Goal: Task Accomplishment & Management: Complete application form

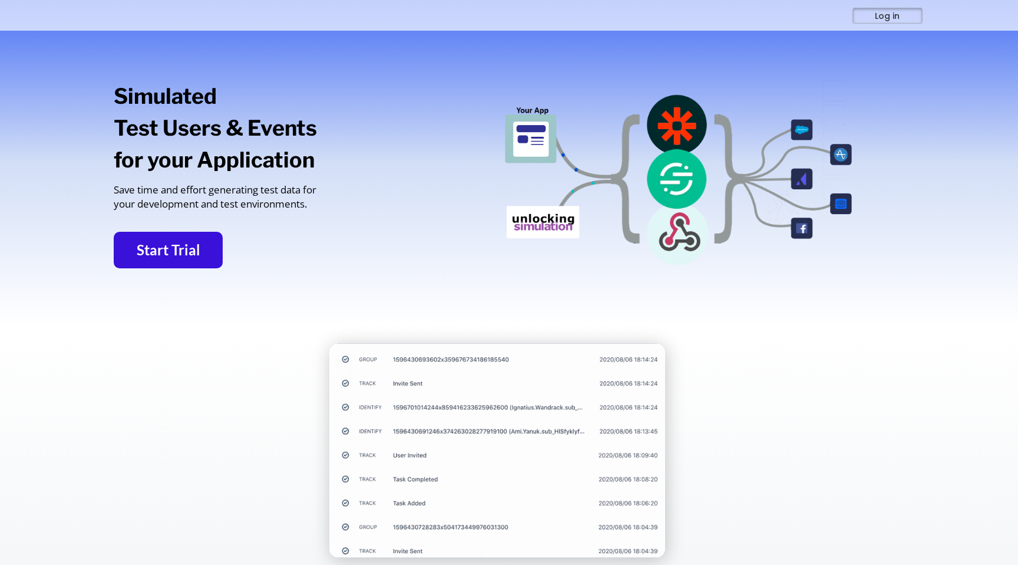
click at [880, 22] on button "Log in" at bounding box center [887, 15] width 69 height 15
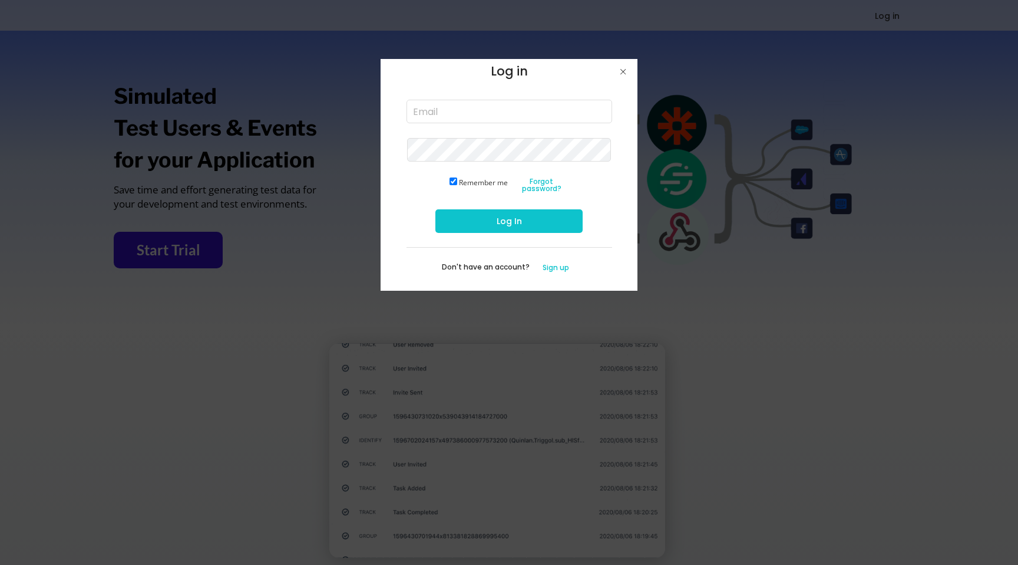
click at [437, 117] on input "email" at bounding box center [510, 112] width 206 height 24
type input "lisa@unlockinggrowth.io"
click at [540, 220] on button "Log In" at bounding box center [508, 221] width 147 height 24
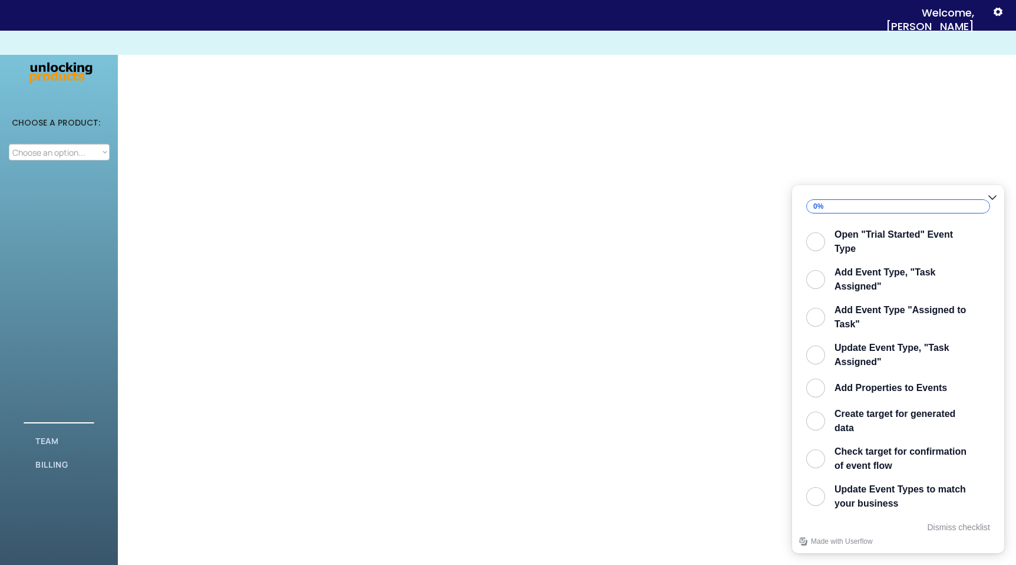
click at [57, 155] on select "Choose an option... Attribution Integration Simulation" at bounding box center [59, 152] width 101 height 16
select select ""Simulation""
click at [9, 144] on select "Choose an option... Attribution Integration Simulation" at bounding box center [59, 152] width 101 height 16
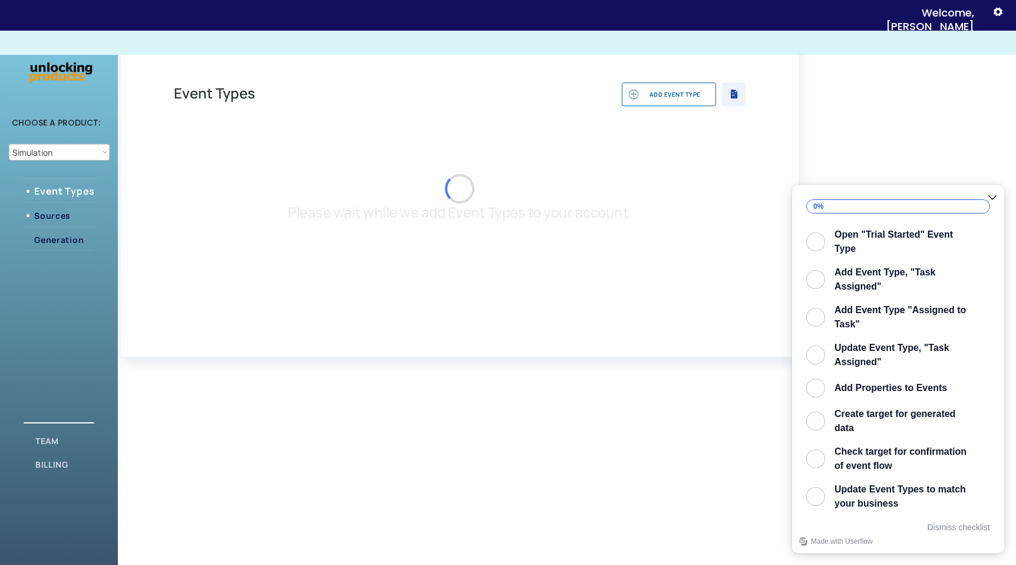
click at [45, 211] on div "Sources" at bounding box center [69, 215] width 71 height 9
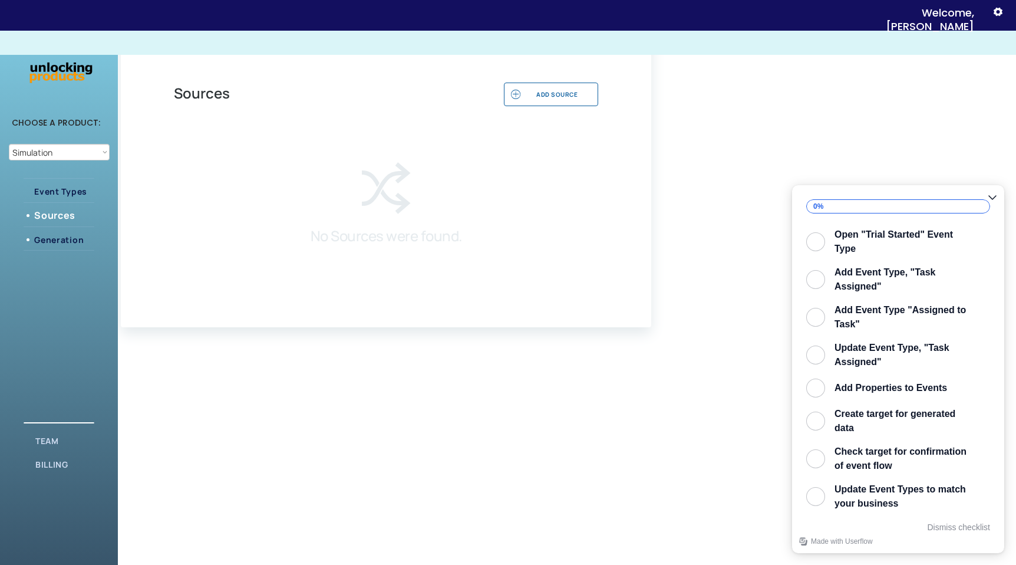
click at [60, 244] on div "Generation" at bounding box center [69, 239] width 71 height 9
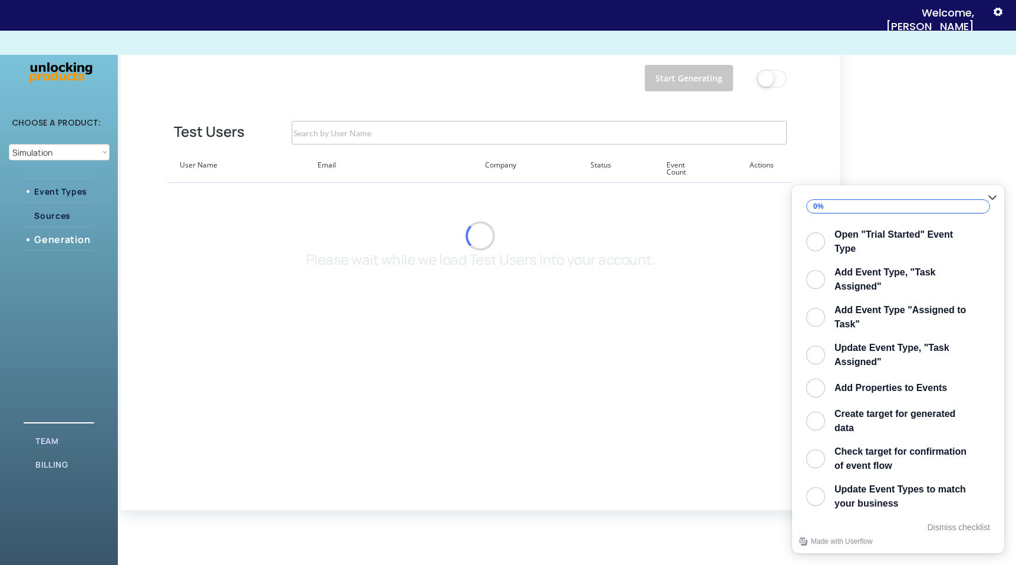
click at [61, 184] on div "Event Types" at bounding box center [69, 191] width 71 height 15
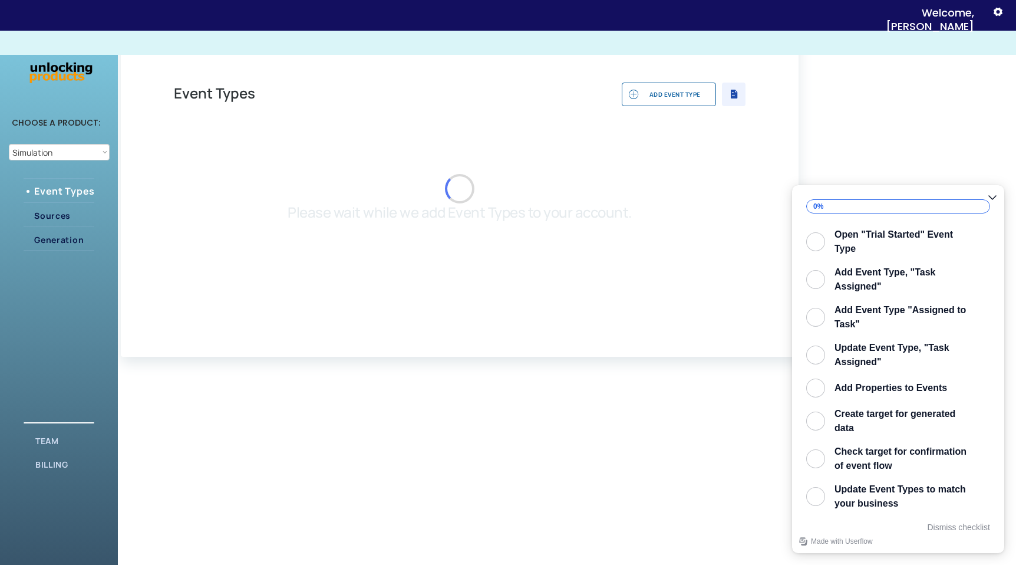
click at [684, 83] on div " ADD EVENT TYPE" at bounding box center [669, 94] width 94 height 24
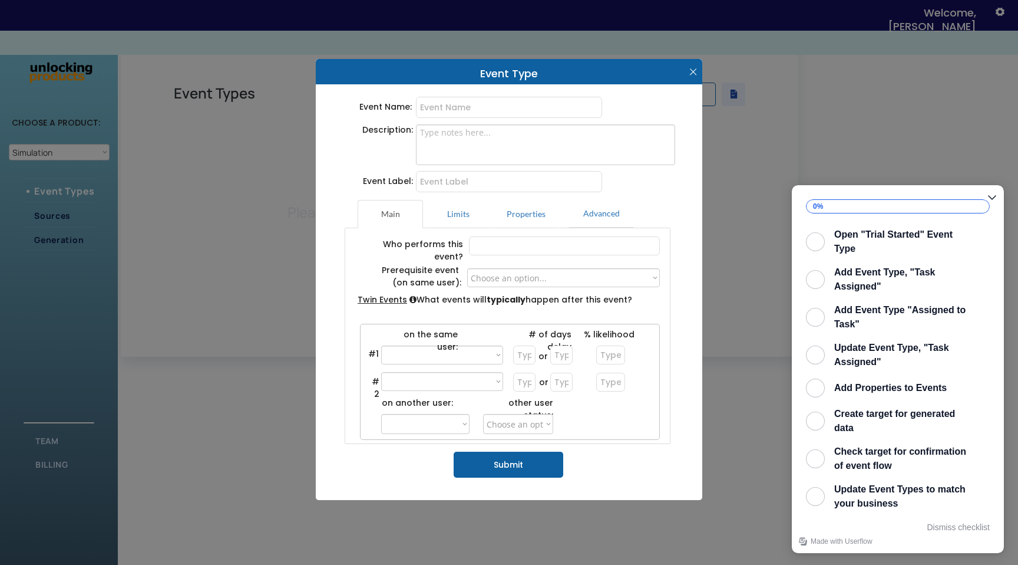
select select ""PLACEHOLDER_1427118222253""
click at [688, 70] on icon "" at bounding box center [694, 72] width 18 height 18
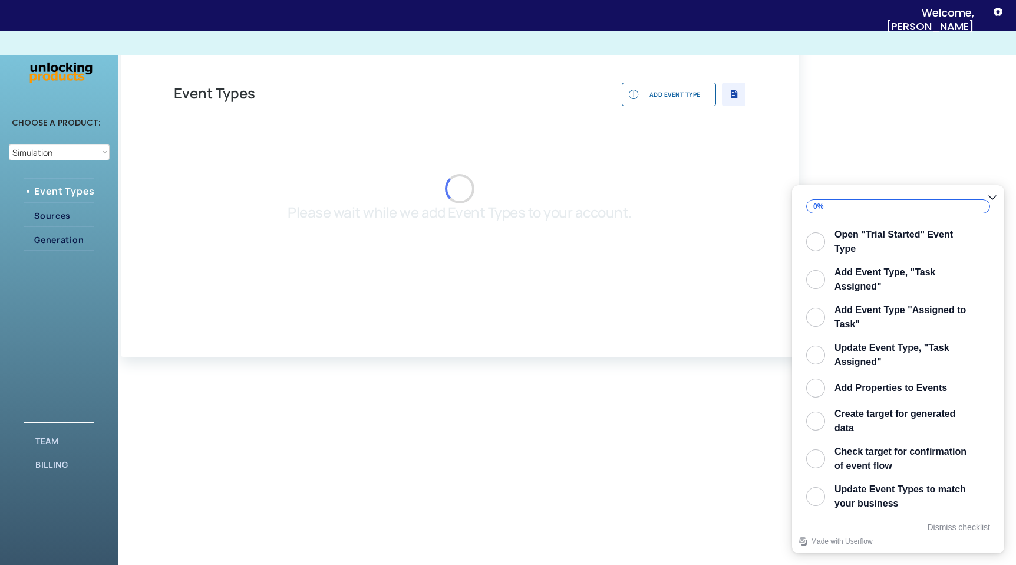
click at [61, 154] on select "Choose an option... Attribution Integration Simulation" at bounding box center [59, 152] width 101 height 16
click at [9, 144] on select "Choose an option... Attribution Integration Simulation" at bounding box center [59, 152] width 101 height 16
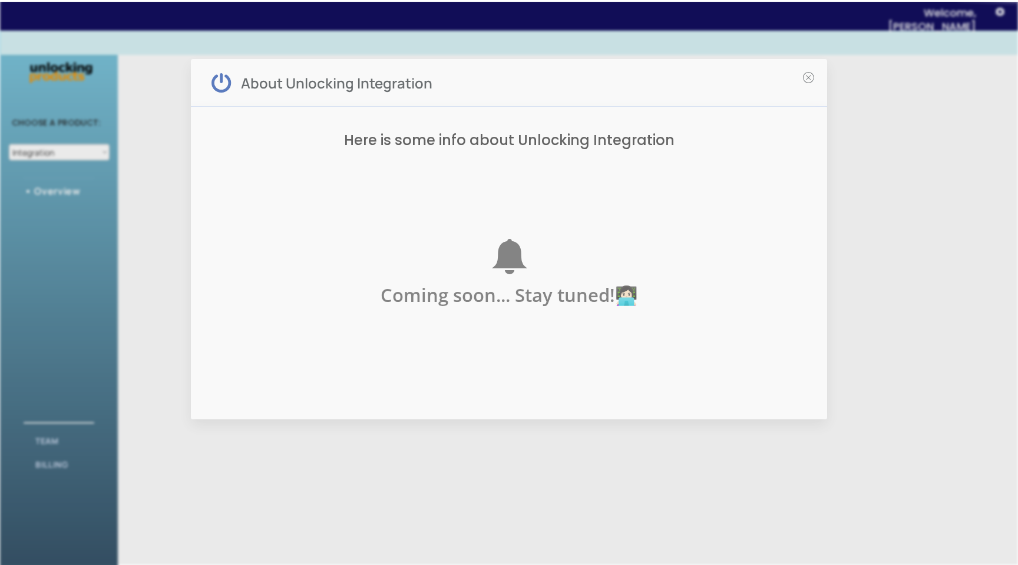
click at [49, 149] on div at bounding box center [509, 282] width 1018 height 565
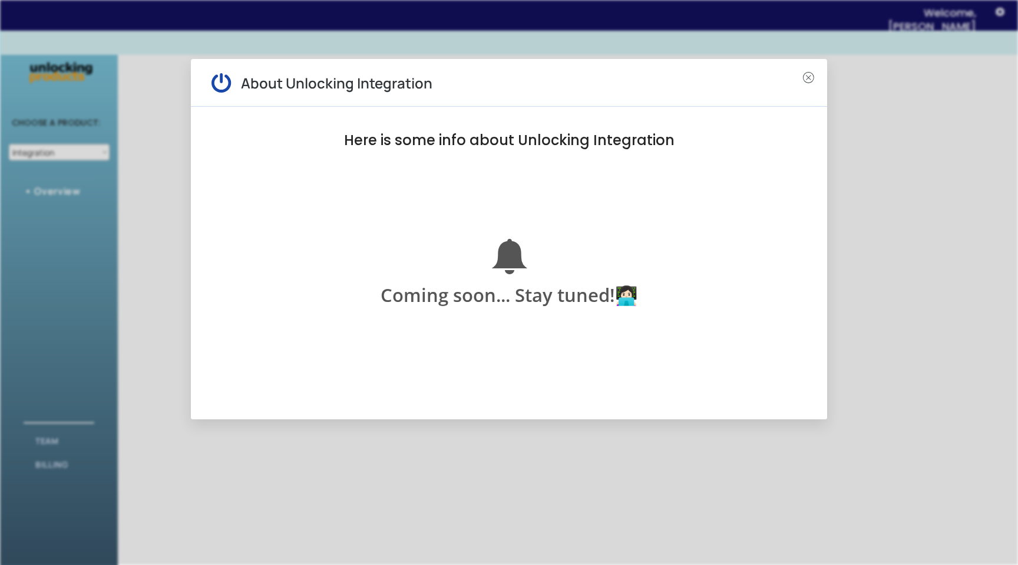
click at [814, 75] on icon "" at bounding box center [809, 78] width 14 height 14
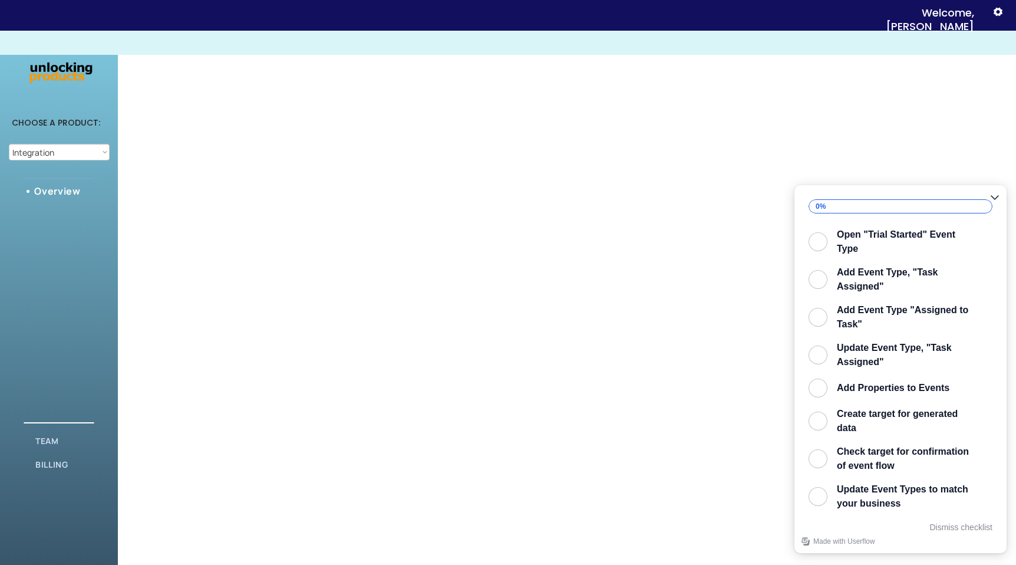
click at [72, 148] on select "Choose an option... Attribution Integration Simulation" at bounding box center [59, 152] width 101 height 16
select select ""Simulation""
click at [9, 144] on select "Choose an option... Attribution Integration Simulation" at bounding box center [59, 152] width 101 height 16
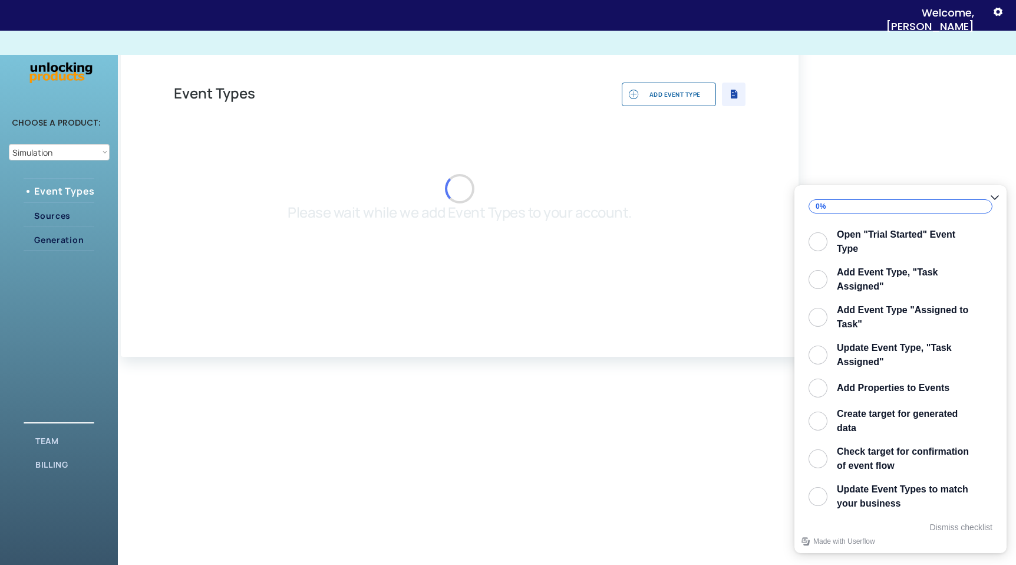
click at [957, 6] on div "Welcome, Lisa" at bounding box center [911, 20] width 126 height 28
click at [987, 11] on div "Welcome, Lisa" at bounding box center [920, 20] width 144 height 28
click at [1001, 12] on text "" at bounding box center [997, 11] width 9 height 12
click at [857, 247] on div "Open "Trial Started" Event Type" at bounding box center [905, 241] width 137 height 28
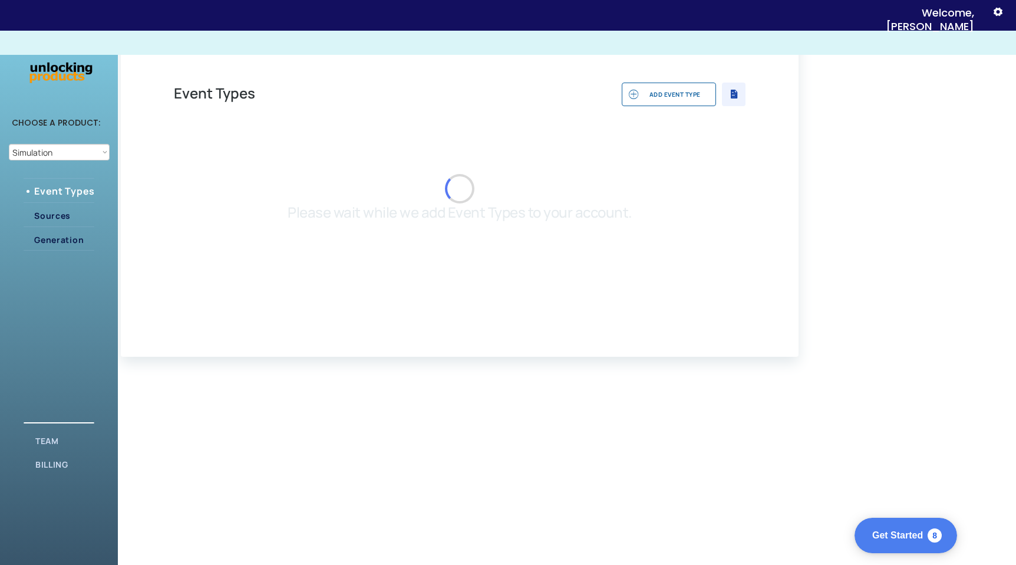
click at [877, 527] on button "Get Started 8 uncompleted tasks" at bounding box center [905, 534] width 103 height 35
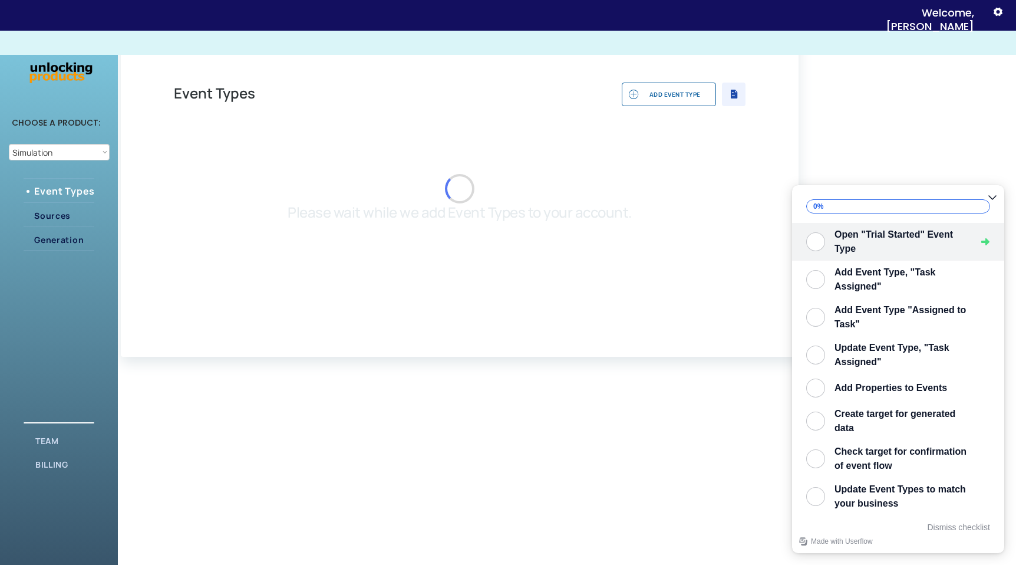
click at [830, 241] on button "Open "Trial Started" Event Type" at bounding box center [898, 242] width 212 height 38
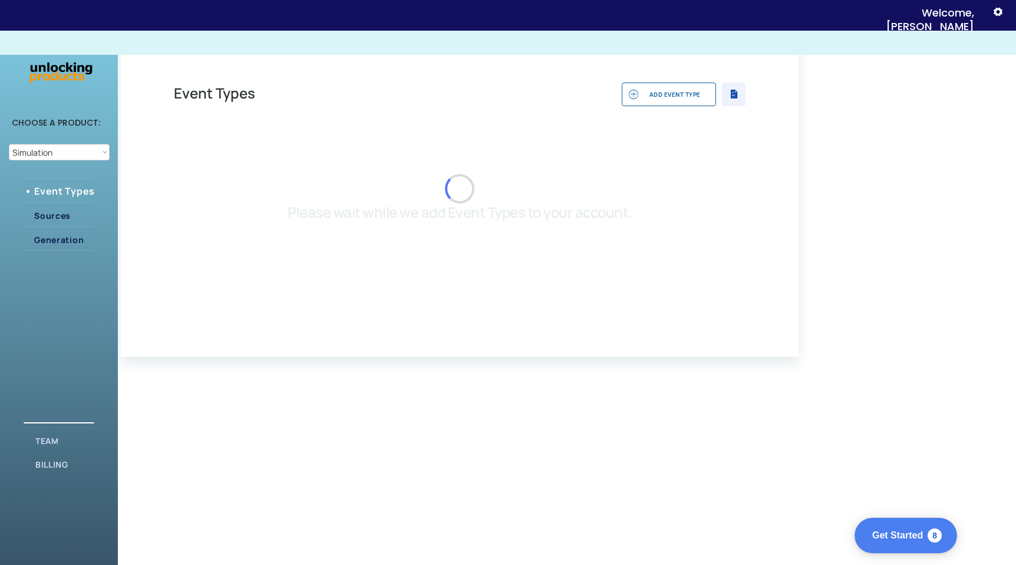
click at [870, 526] on button "Get Started 8 uncompleted tasks" at bounding box center [905, 534] width 103 height 35
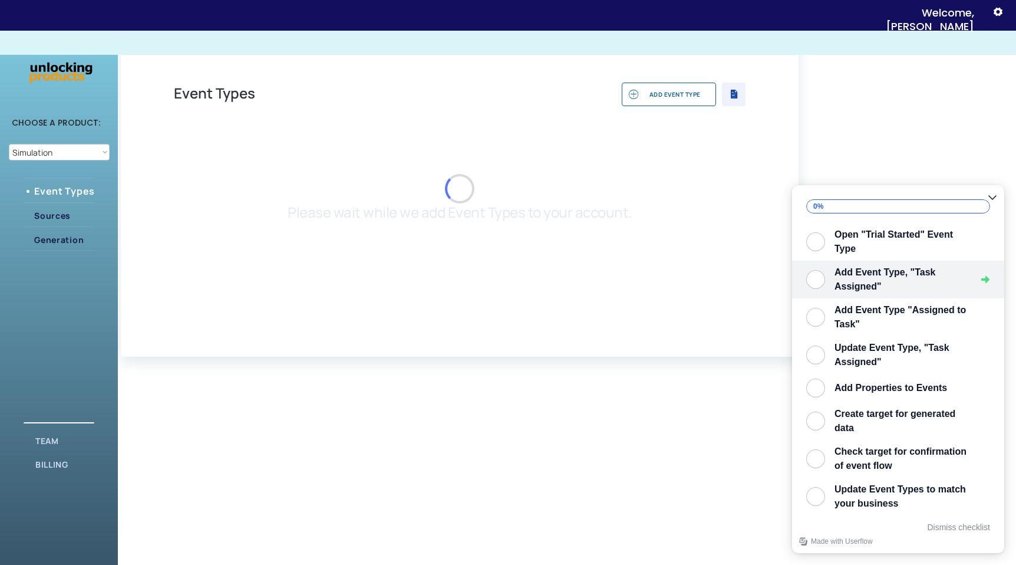
click at [884, 272] on div "Add Event Type, "Task Assigned"" at bounding box center [902, 279] width 137 height 28
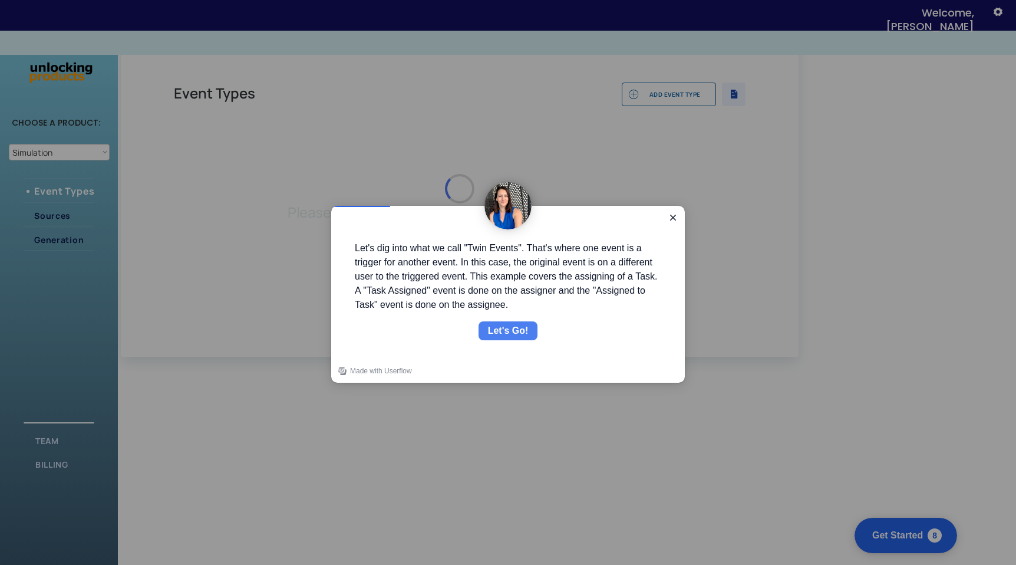
click at [509, 322] on button "Let's Go!" at bounding box center [508, 330] width 60 height 19
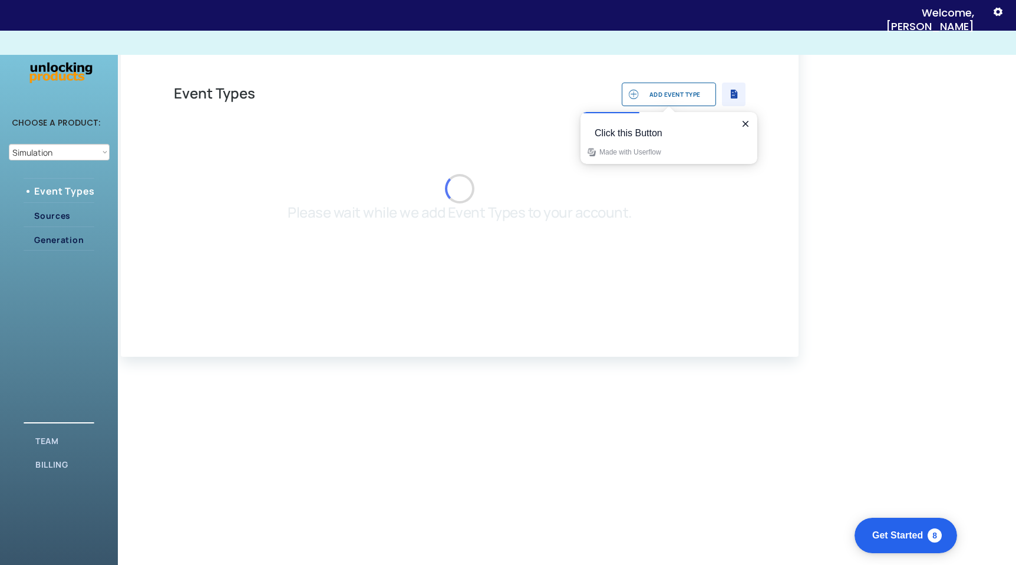
click at [659, 96] on div "ADD EVENT TYPE" at bounding box center [674, 94] width 71 height 7
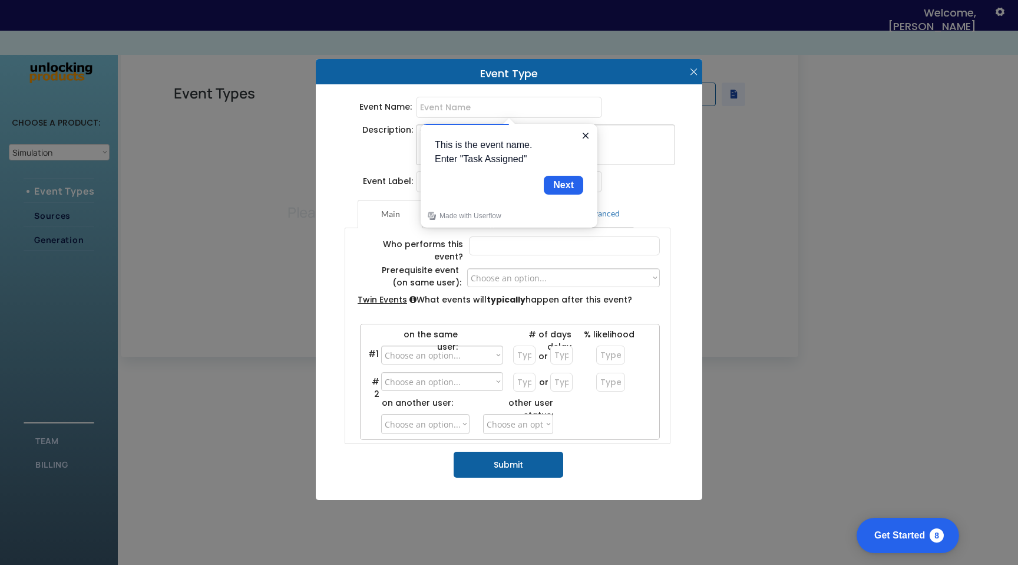
click at [457, 107] on input "input" at bounding box center [509, 107] width 186 height 21
type input "Task Assigned"
click at [556, 175] on div "This is the event name. Enter "Task Assigned" Next" at bounding box center [509, 166] width 148 height 57
click at [565, 187] on div "Next" at bounding box center [563, 185] width 21 height 14
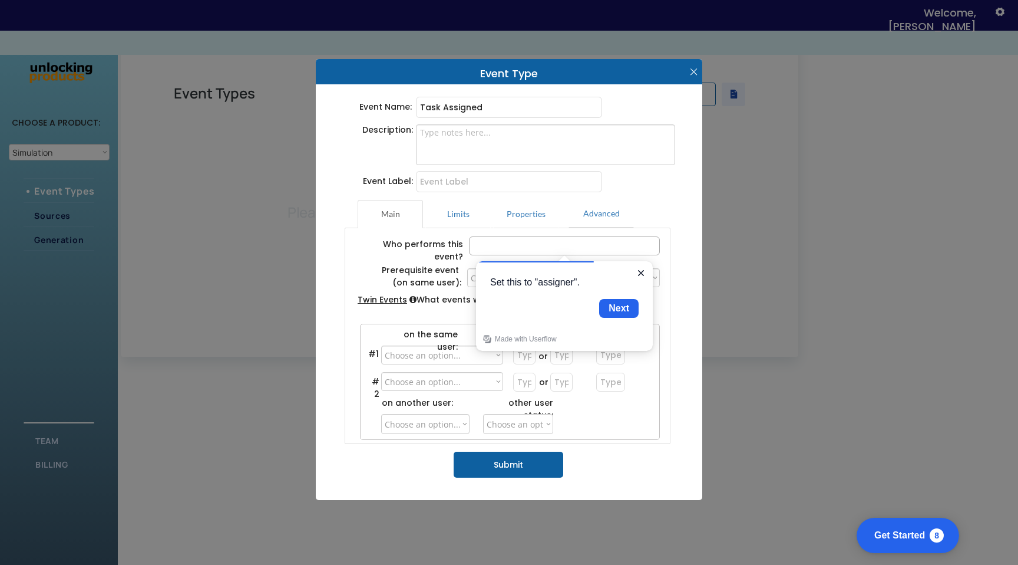
click at [561, 243] on input "input" at bounding box center [564, 245] width 191 height 19
type input "assigner"
click at [619, 308] on div "Next" at bounding box center [619, 308] width 21 height 14
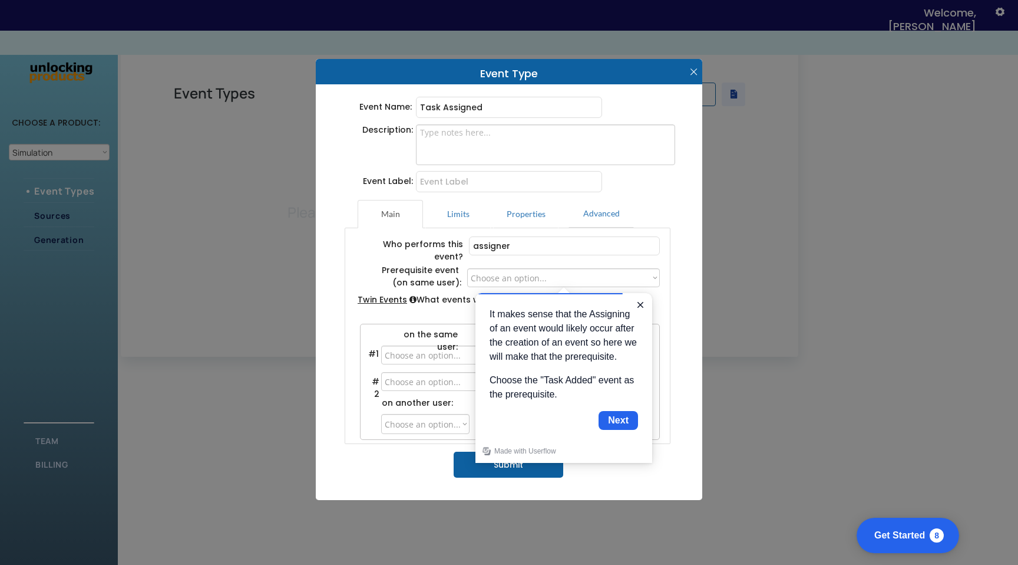
click at [570, 262] on div "Prerequisite event (on same user): Who performs this event? Twin Events What ev…" at bounding box center [511, 334] width 313 height 213
click at [569, 272] on select "Choose an option..." at bounding box center [563, 277] width 193 height 19
select select ""BLANK_1427118194589""
click at [467, 268] on select "Choose an option..." at bounding box center [563, 277] width 193 height 19
click at [616, 430] on button "Next" at bounding box center [618, 420] width 39 height 19
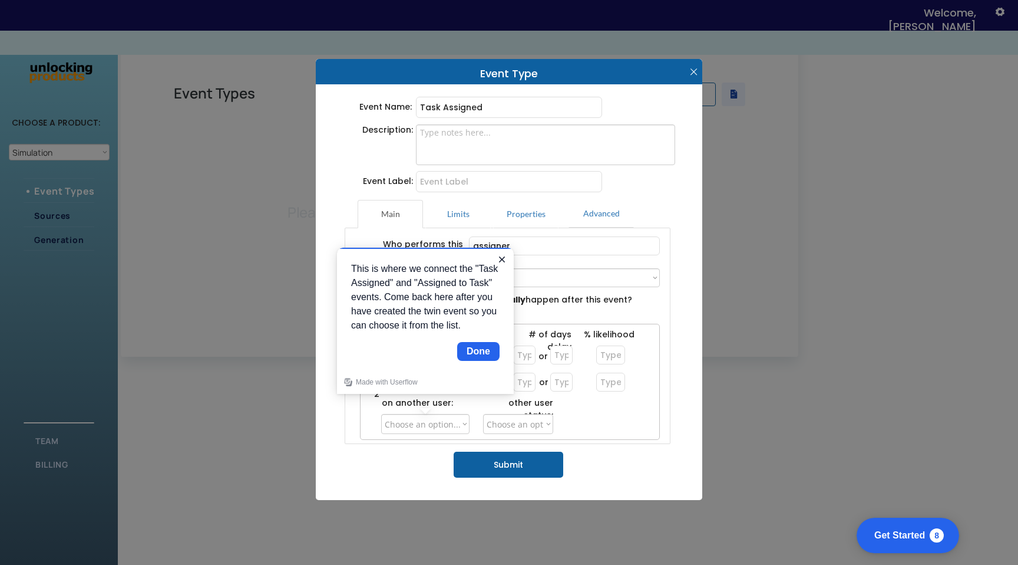
click at [401, 421] on select "Choose an option... Trial Started Trial Ended User Signed Up Invite Sent User I…" at bounding box center [425, 424] width 88 height 20
click at [434, 420] on select "Choose an option... Trial Started Trial Ended User Signed Up Invite Sent User I…" at bounding box center [425, 424] width 88 height 20
select select ""1348695171700984260__LOOKUP__1628835925345x896296614853345300""
click at [381, 414] on select "Choose an option... Trial Started Trial Ended User Signed Up Invite Sent User I…" at bounding box center [425, 424] width 88 height 20
click at [472, 358] on div "Done" at bounding box center [479, 351] width 24 height 14
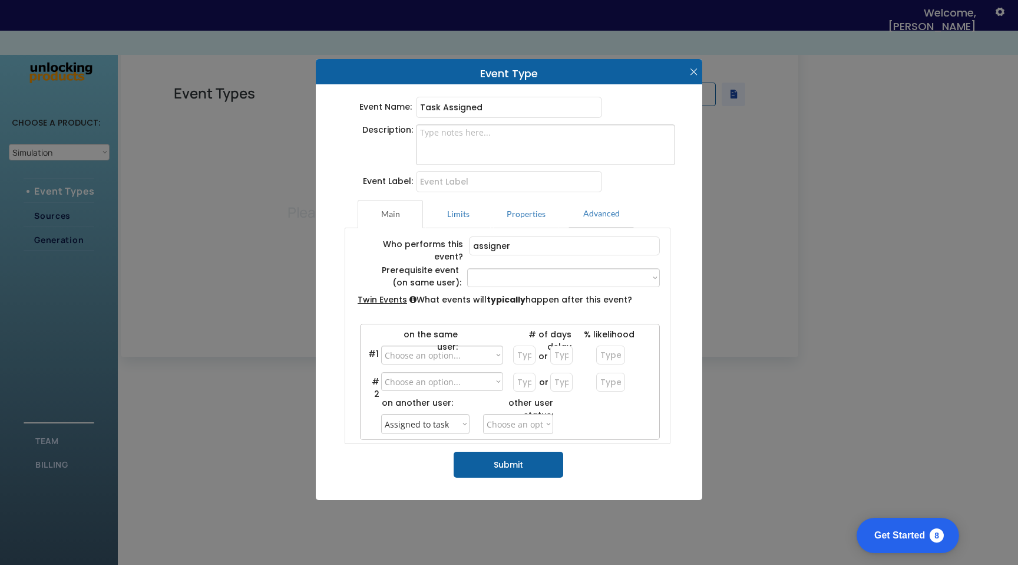
click at [500, 464] on button "Submit" at bounding box center [509, 464] width 110 height 26
type input "assigner"
select select ""PLACEHOLDER_1427118222253""
select select ""1348695171700984260__LOOKUP__1628835925345x896296614853345300""
select select ""PLACEHOLDER_1427118222253""
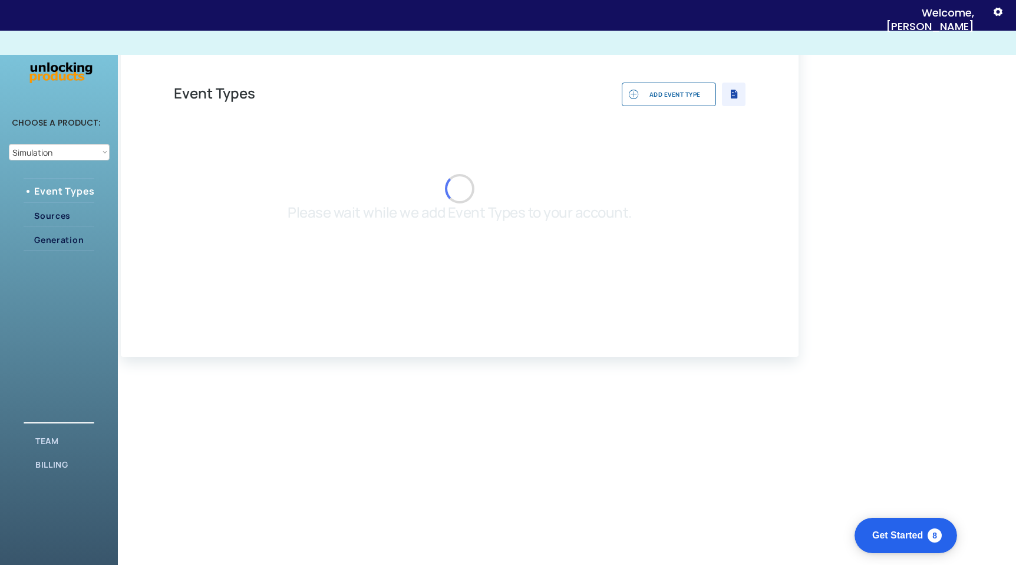
click at [725, 97] on div "" at bounding box center [734, 94] width 24 height 24
click at [465, 106] on div " ADD EVENT TYPE " at bounding box center [519, 96] width 454 height 29
click at [38, 434] on div "TEAM" at bounding box center [65, 438] width 81 height 18
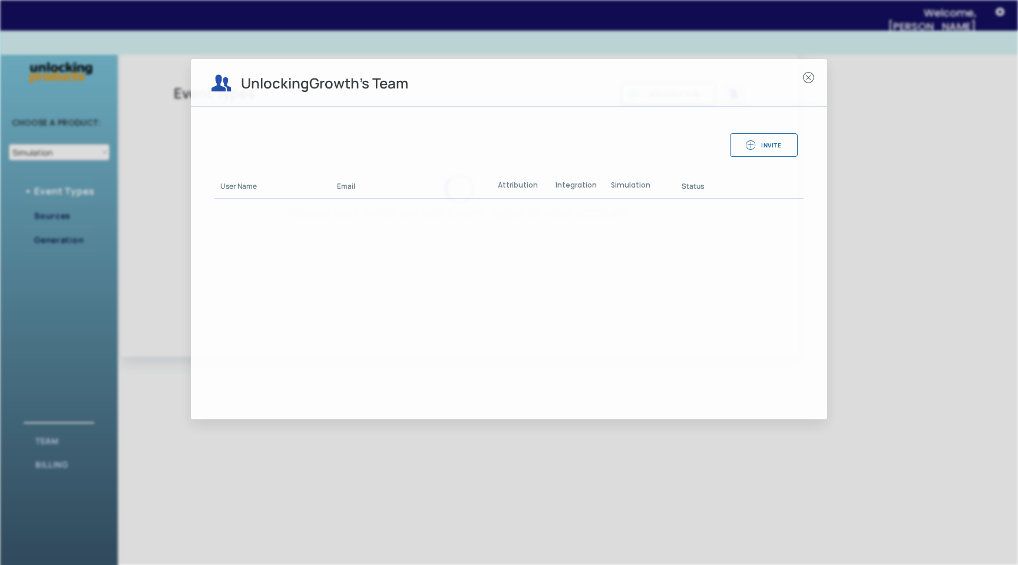
select select ""admin""
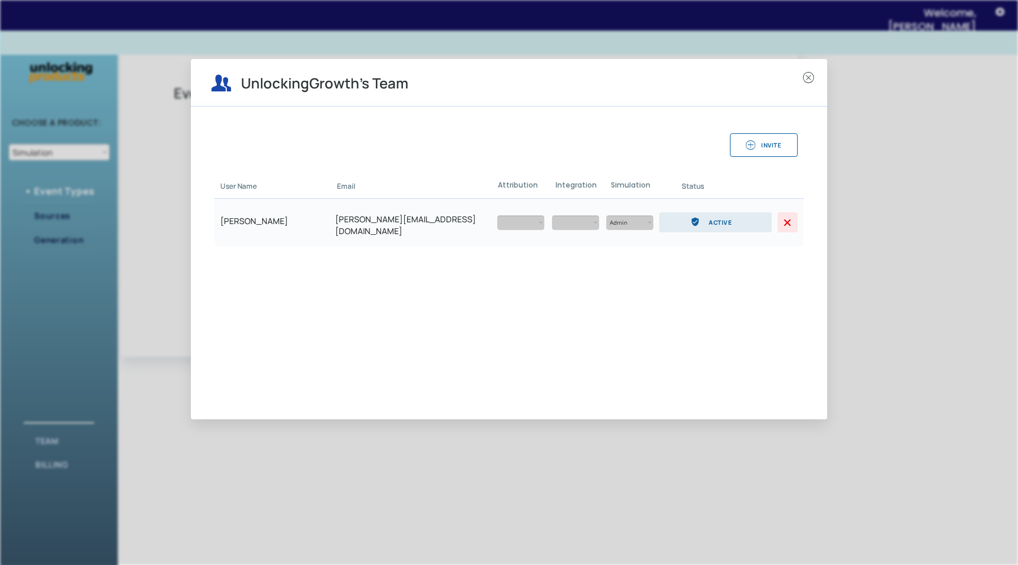
click at [577, 213] on div "Lisa Heiss lisa@unlockinggrowth.io Member Admin Member Admin Member Admin ACTIV…" at bounding box center [508, 222] width 589 height 47
click at [912, 222] on div at bounding box center [509, 282] width 1018 height 565
click at [464, 33] on div at bounding box center [509, 282] width 1018 height 565
click at [805, 76] on text "" at bounding box center [808, 78] width 11 height 14
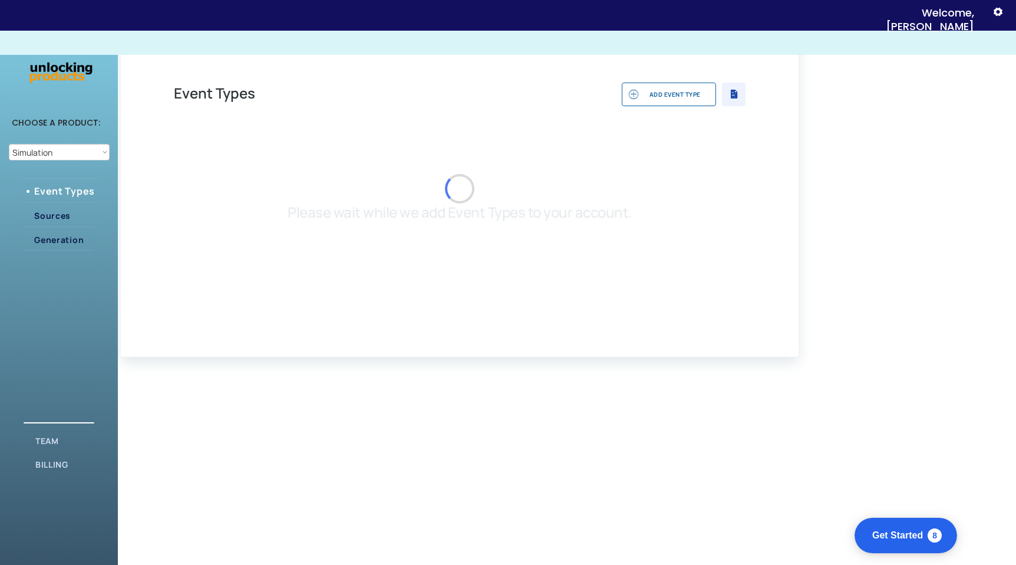
click at [955, 10] on div "Welcome, Lisa" at bounding box center [911, 20] width 126 height 28
click at [999, 18] on div "Welcome, Lisa " at bounding box center [921, 17] width 190 height 34
click at [996, 11] on text "" at bounding box center [997, 11] width 9 height 12
click at [915, 93] on div " Log out" at bounding box center [940, 83] width 117 height 21
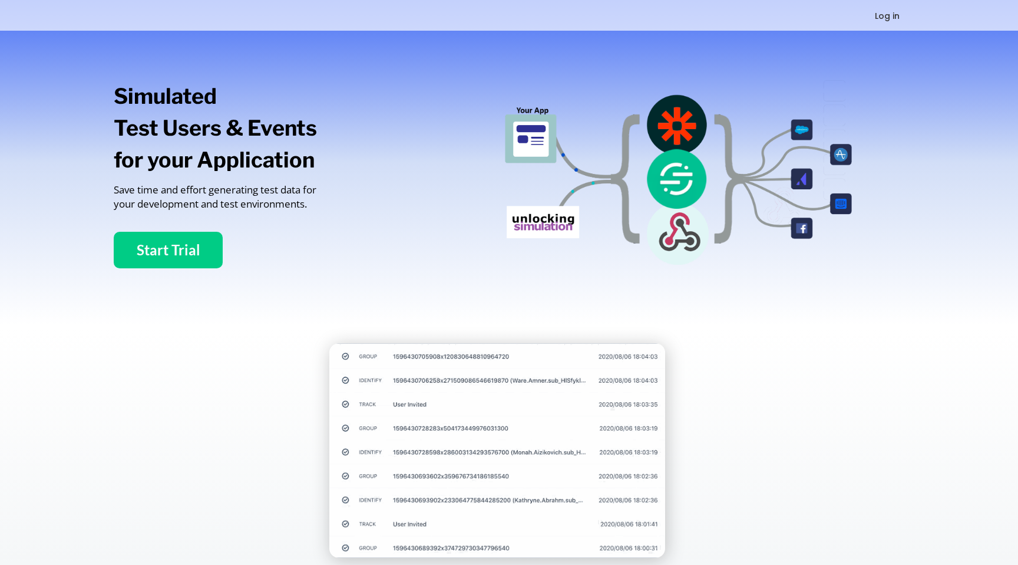
click at [202, 246] on button "Start Trial" at bounding box center [168, 250] width 109 height 37
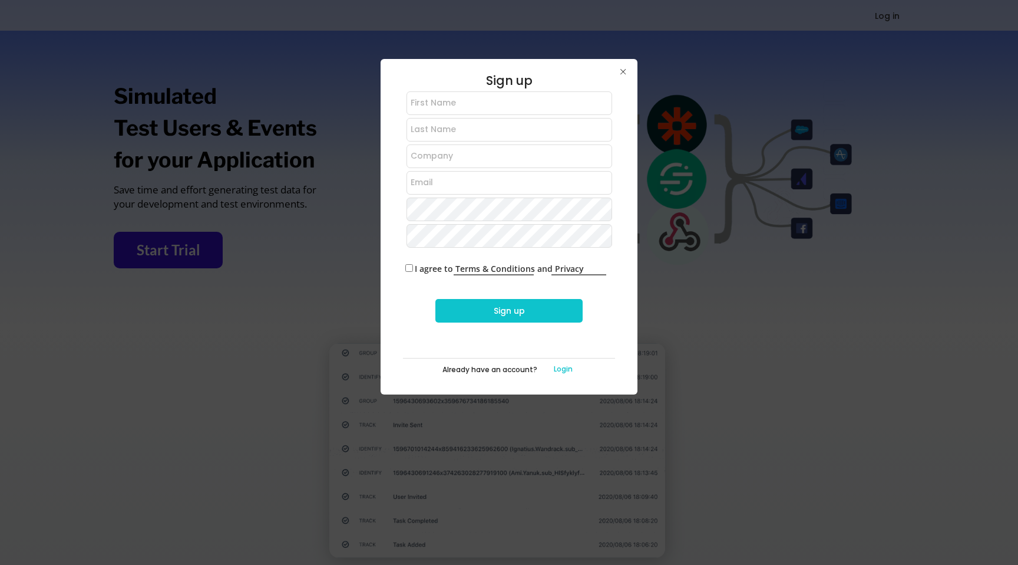
click at [480, 110] on input "input" at bounding box center [510, 103] width 206 height 24
type input "[PERSON_NAME]"
click at [458, 123] on input "input" at bounding box center [510, 130] width 206 height 24
type input "[PERSON_NAME]"
click at [433, 165] on input "input" at bounding box center [510, 156] width 206 height 24
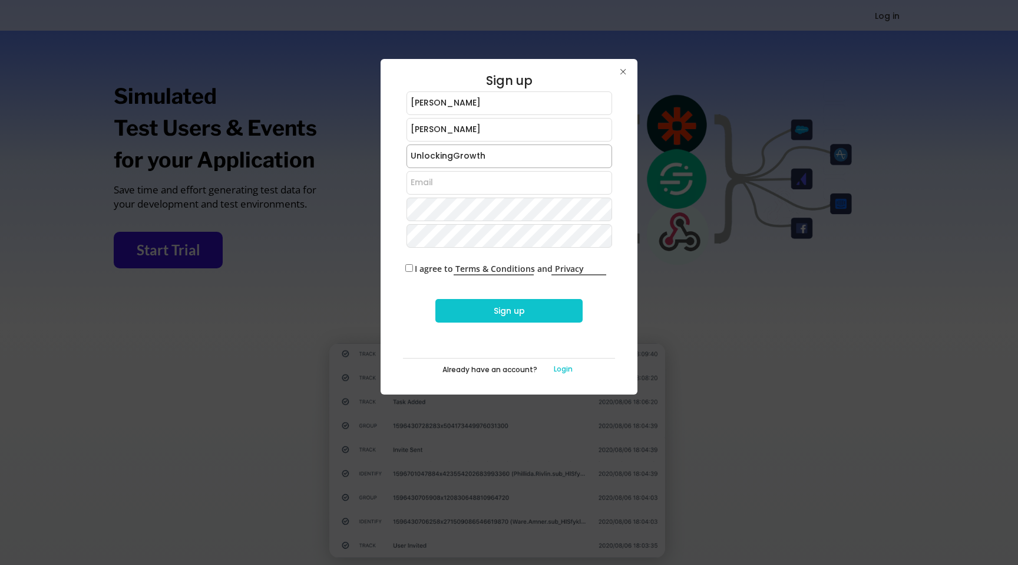
type input "UnlockingGrowth"
click at [439, 185] on input "email" at bounding box center [510, 183] width 206 height 24
type input "[EMAIL_ADDRESS][DOMAIN_NAME]"
click at [416, 268] on label "I agree to Terms & Conditions and Privacy Policy" at bounding box center [493, 273] width 181 height 20
click at [413, 268] on input "I agree to Terms & Conditions and Privacy Policy" at bounding box center [409, 268] width 8 height 8
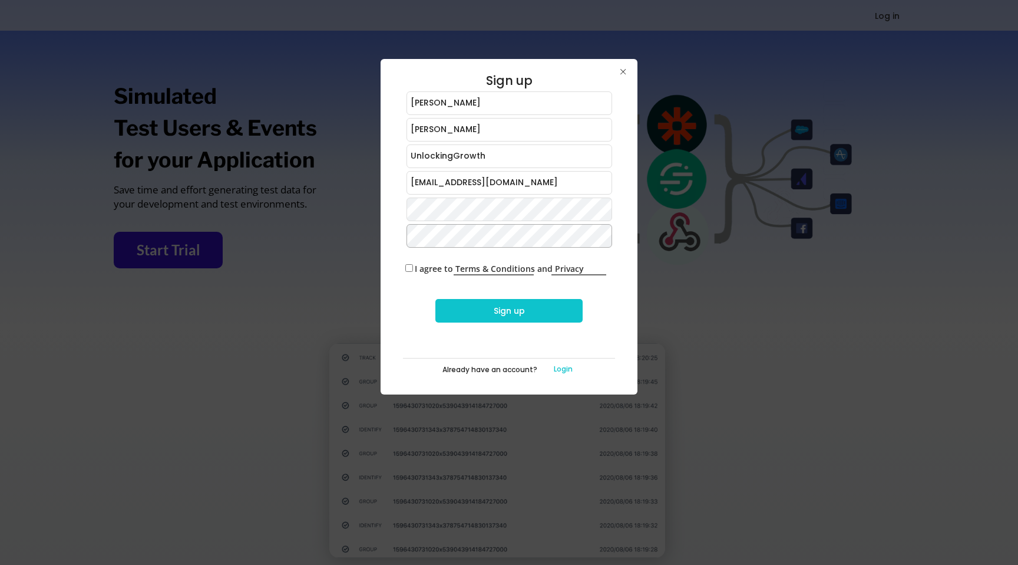
checkbox input "true"
click at [516, 313] on button "Sign up" at bounding box center [508, 311] width 147 height 24
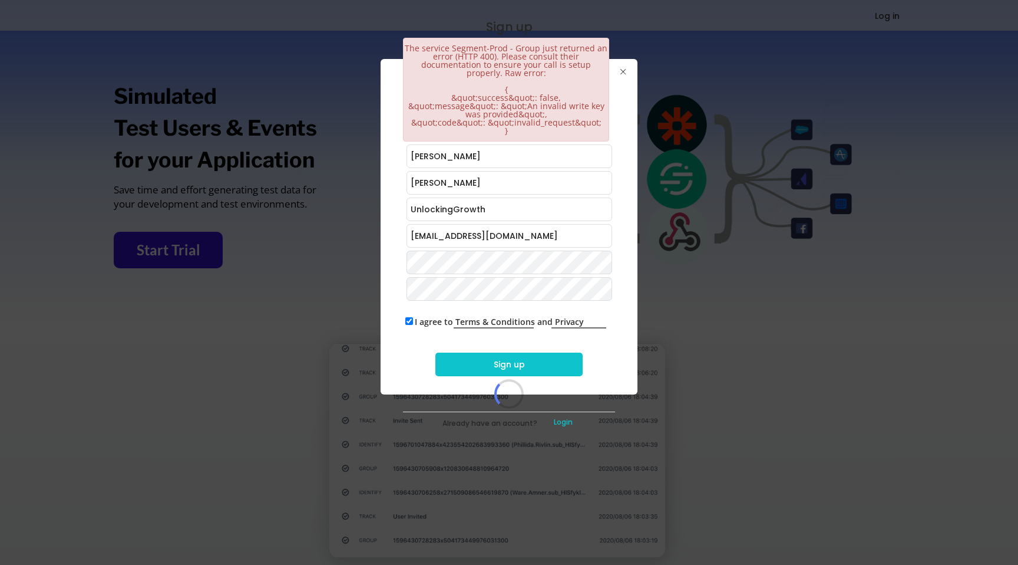
click at [523, 364] on button "Sign up" at bounding box center [508, 364] width 147 height 24
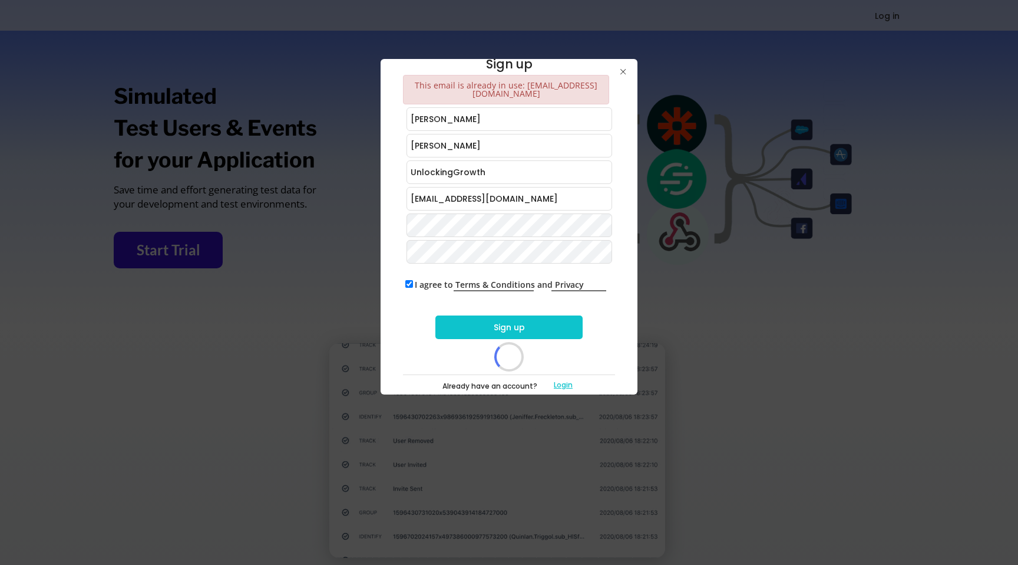
click at [563, 382] on button "Login" at bounding box center [563, 384] width 47 height 11
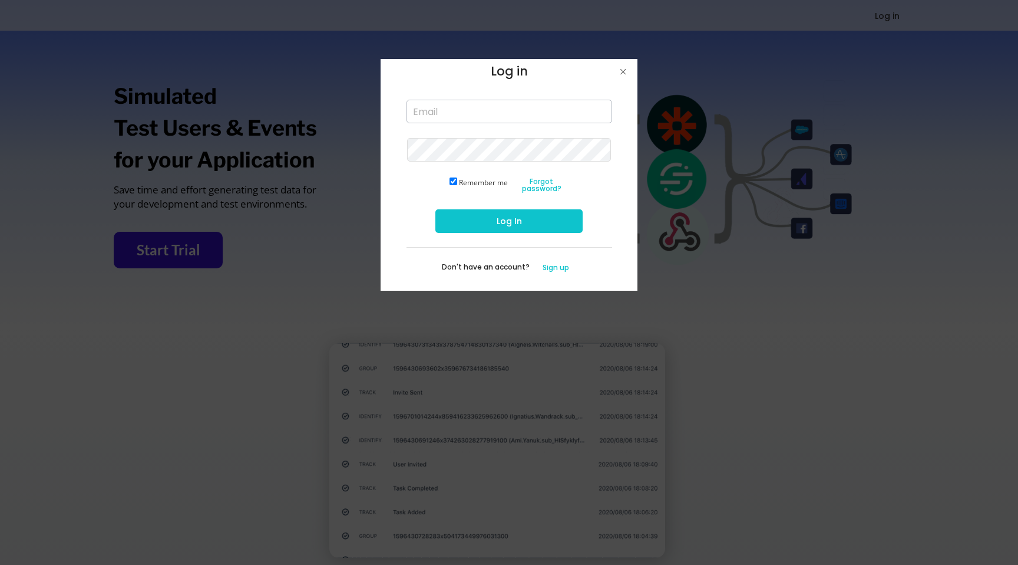
click at [420, 105] on input "email" at bounding box center [510, 112] width 206 height 24
type input "[EMAIL_ADDRESS][DOMAIN_NAME]"
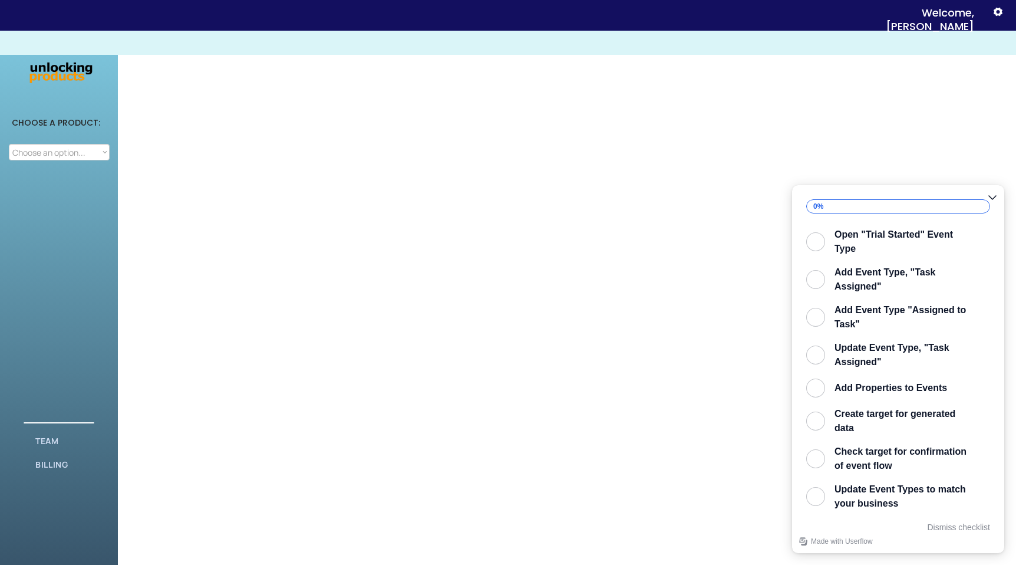
click at [48, 153] on select "Choose an option... Attribution Integration Simulation" at bounding box center [59, 152] width 101 height 16
select select ""Simulation""
click at [9, 144] on select "Choose an option... Attribution Integration Simulation" at bounding box center [59, 152] width 101 height 16
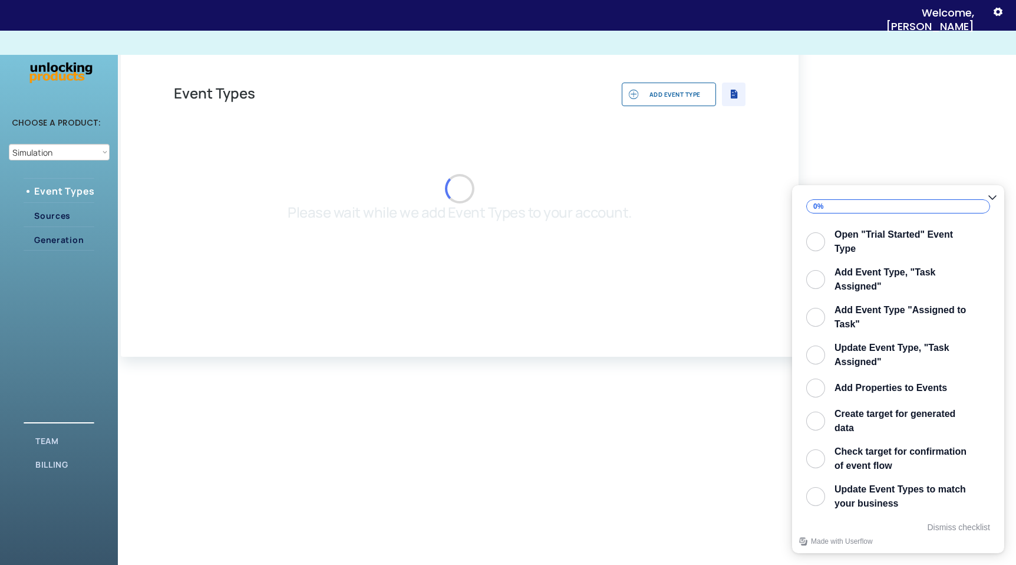
click at [732, 92] on text "" at bounding box center [734, 94] width 7 height 12
click at [441, 176] on div "Please wait while we add Event Types to your account." at bounding box center [460, 215] width 344 height 82
click at [42, 209] on div "Sources" at bounding box center [69, 215] width 71 height 15
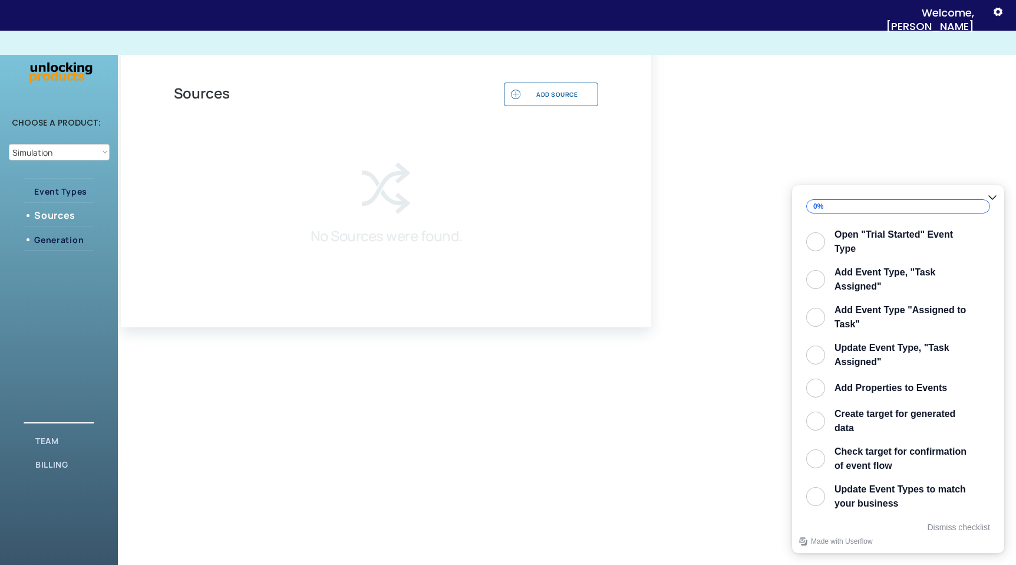
click at [70, 233] on div "Generation" at bounding box center [69, 239] width 71 height 15
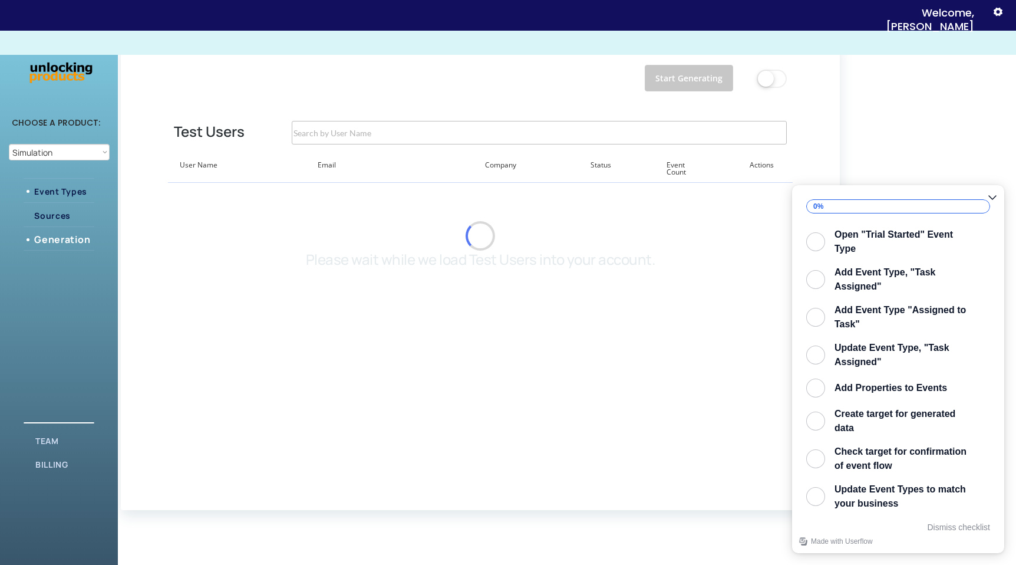
click at [68, 187] on div "Event Types" at bounding box center [69, 191] width 71 height 9
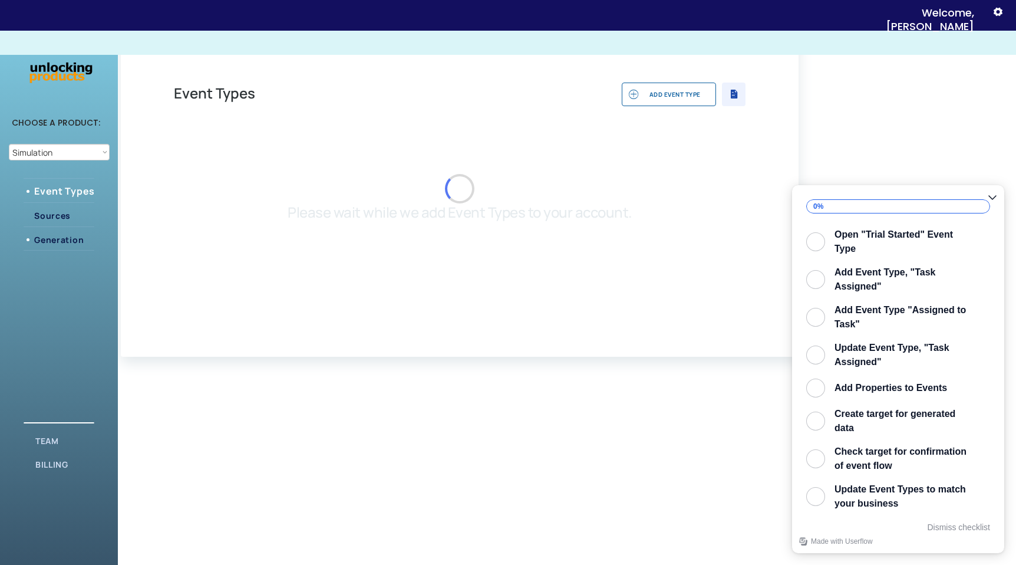
click at [62, 238] on div "Generation" at bounding box center [69, 239] width 71 height 9
